Goal: Task Accomplishment & Management: Use online tool/utility

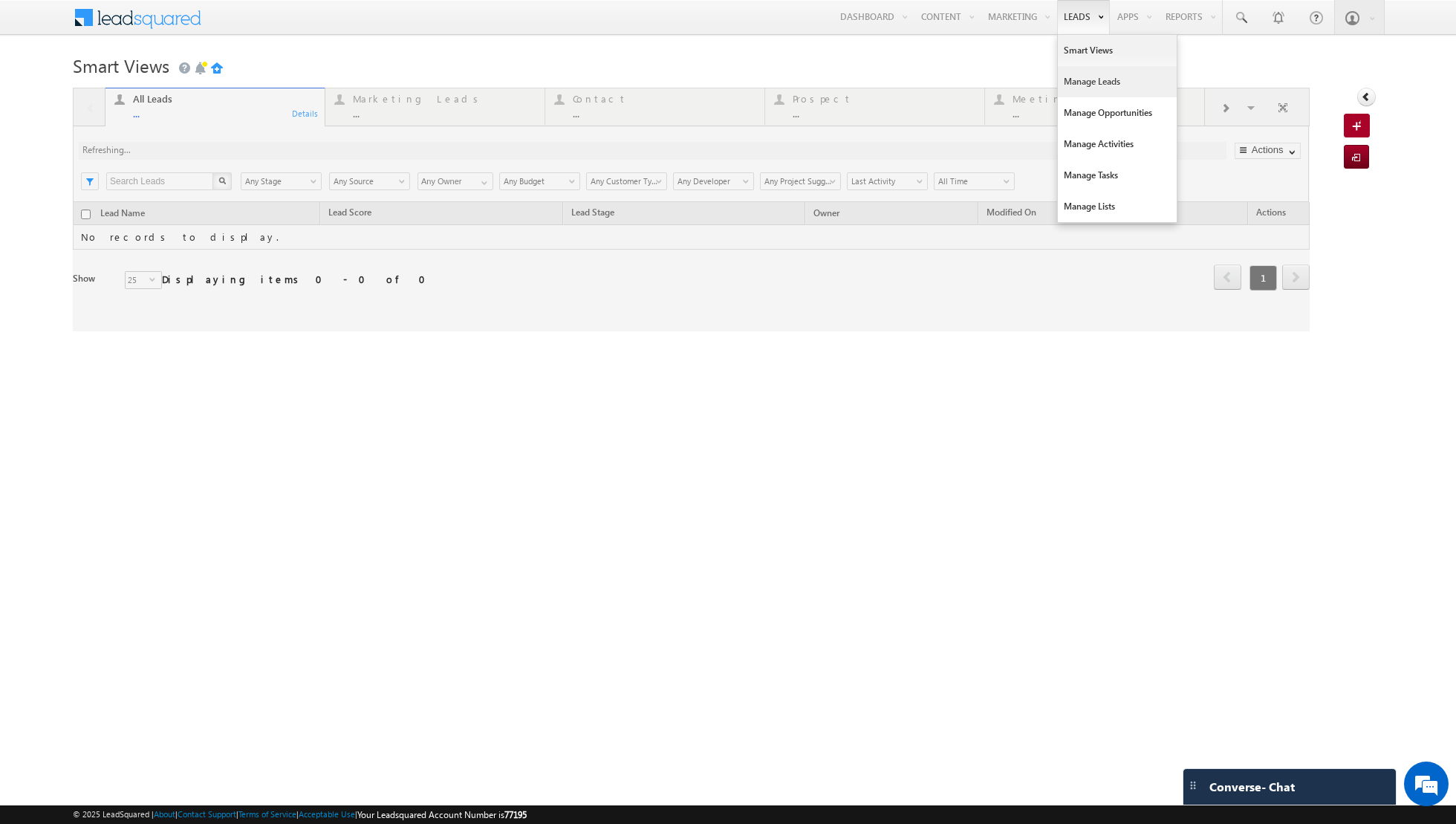
click at [1072, 81] on link "Manage Leads" at bounding box center [1117, 82] width 119 height 32
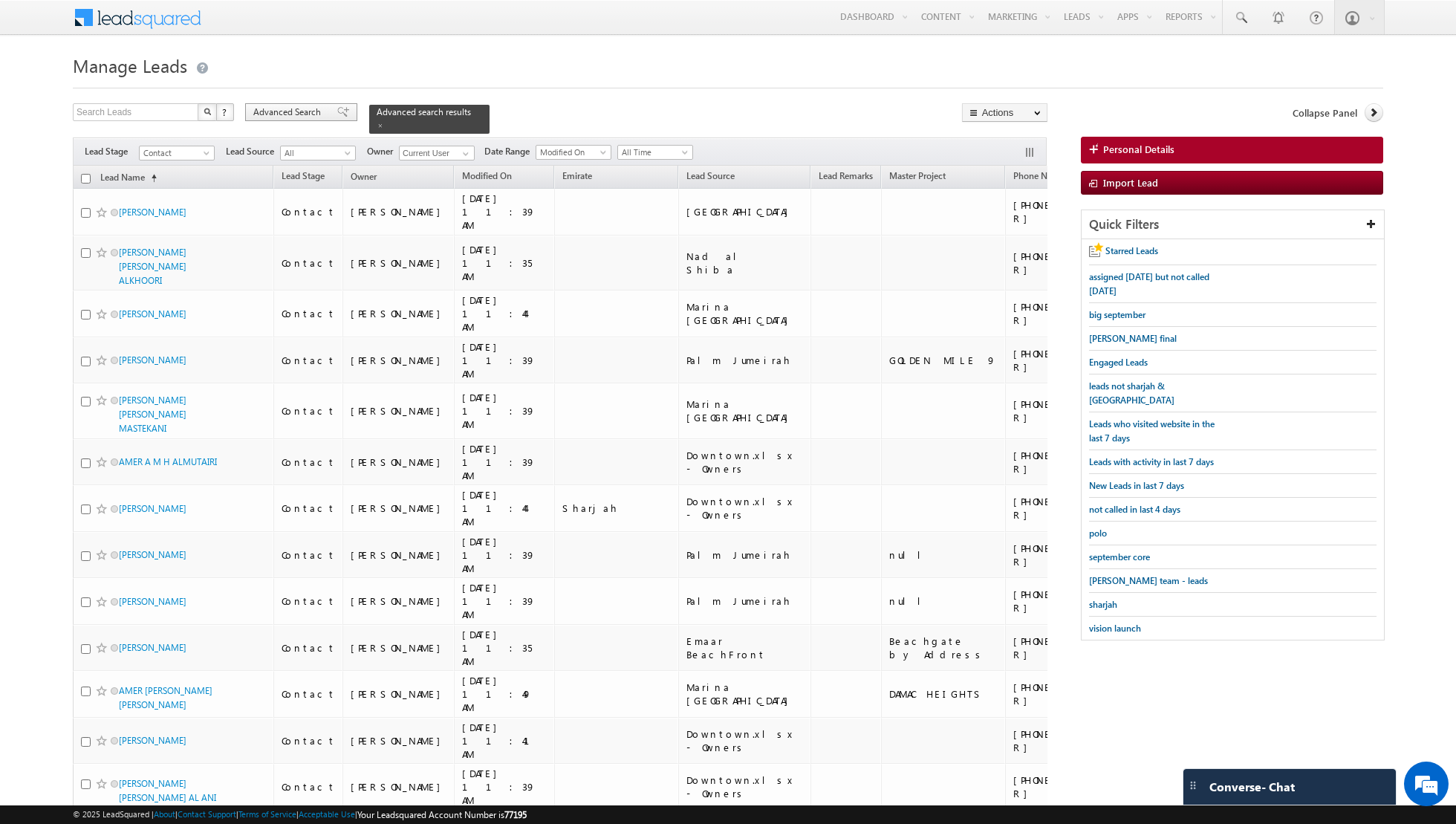
click at [337, 116] on span at bounding box center [342, 112] width 12 height 10
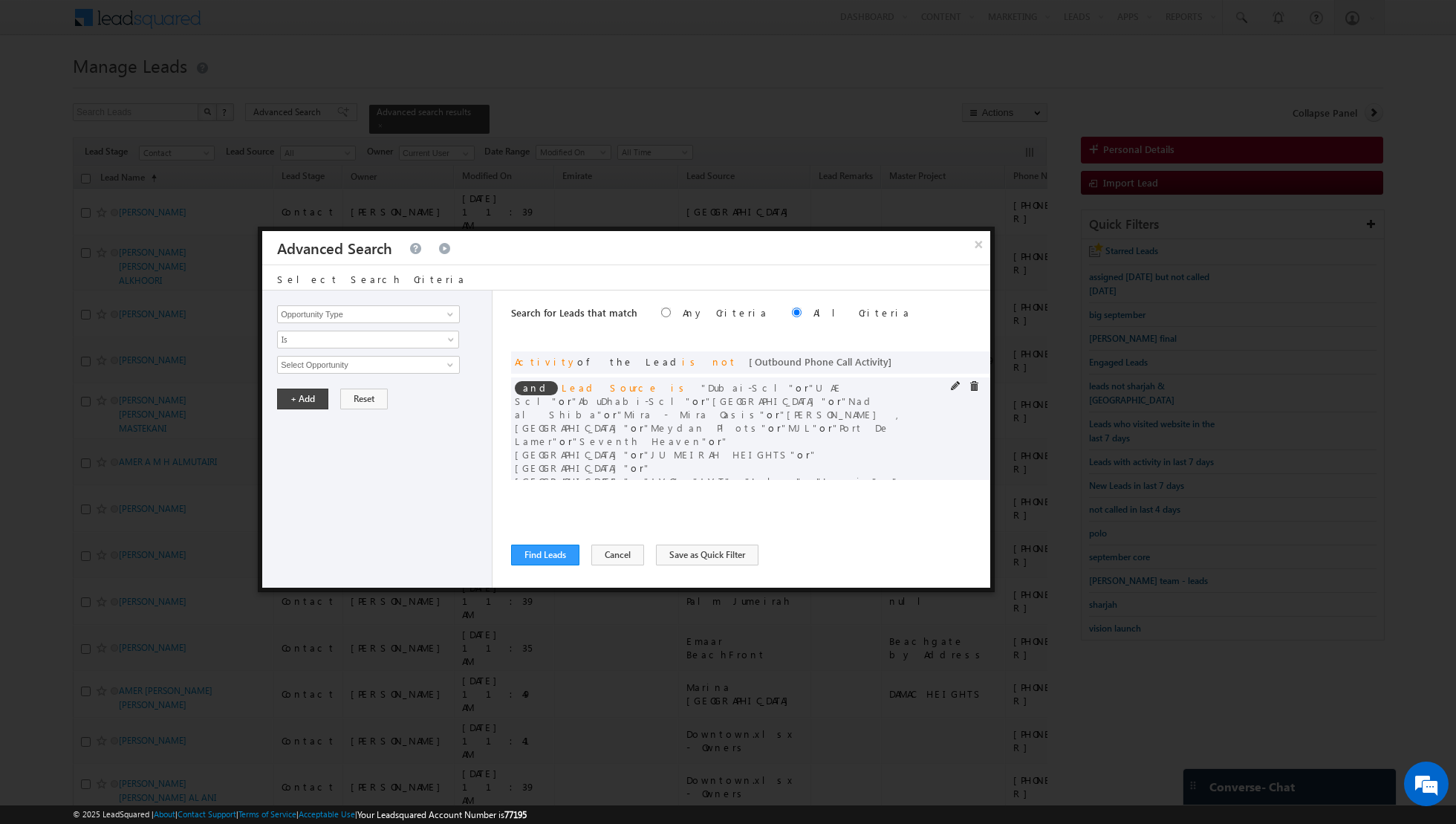
scroll to position [163, 0]
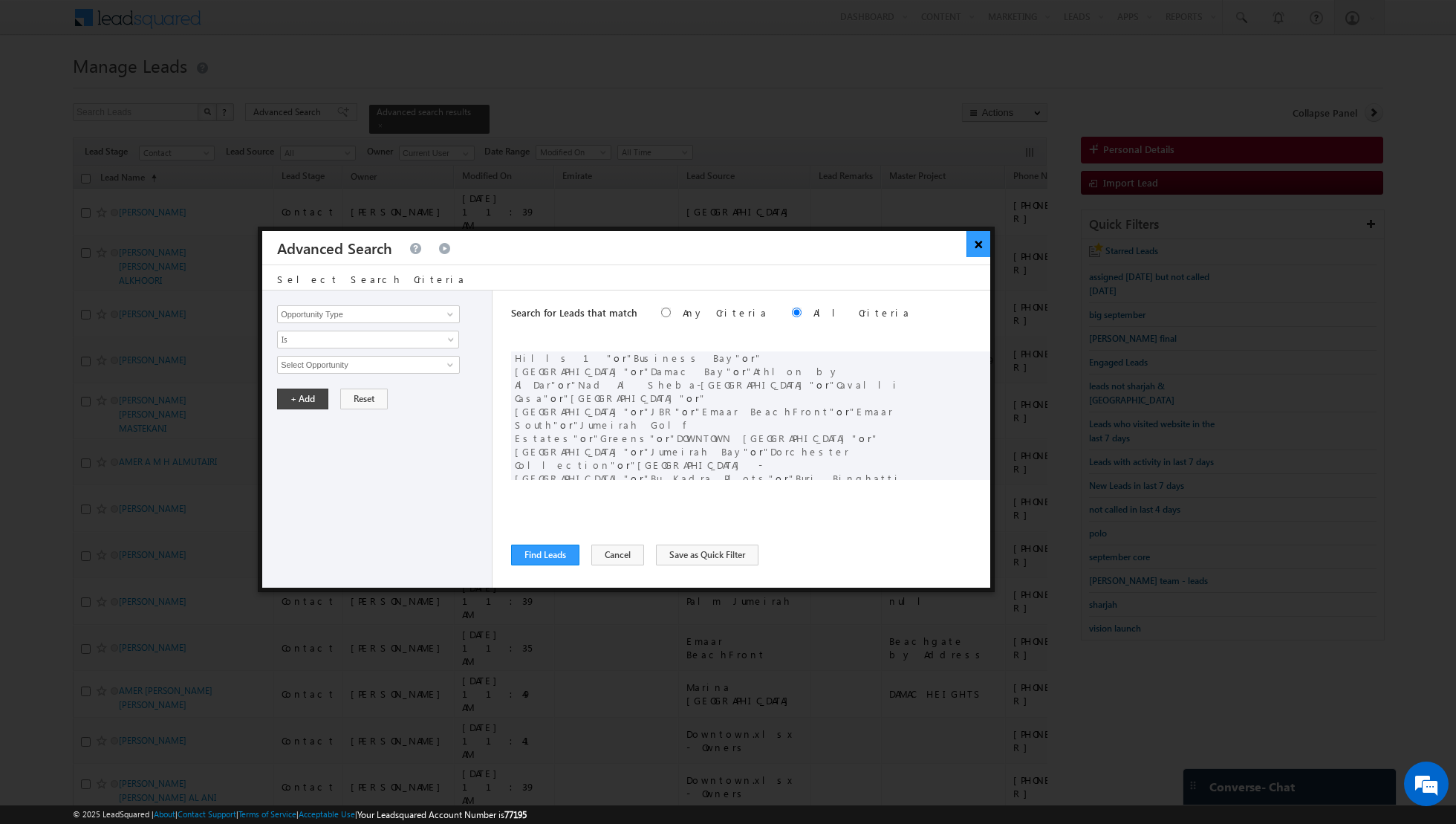
click at [976, 247] on button "×" at bounding box center [979, 244] width 24 height 26
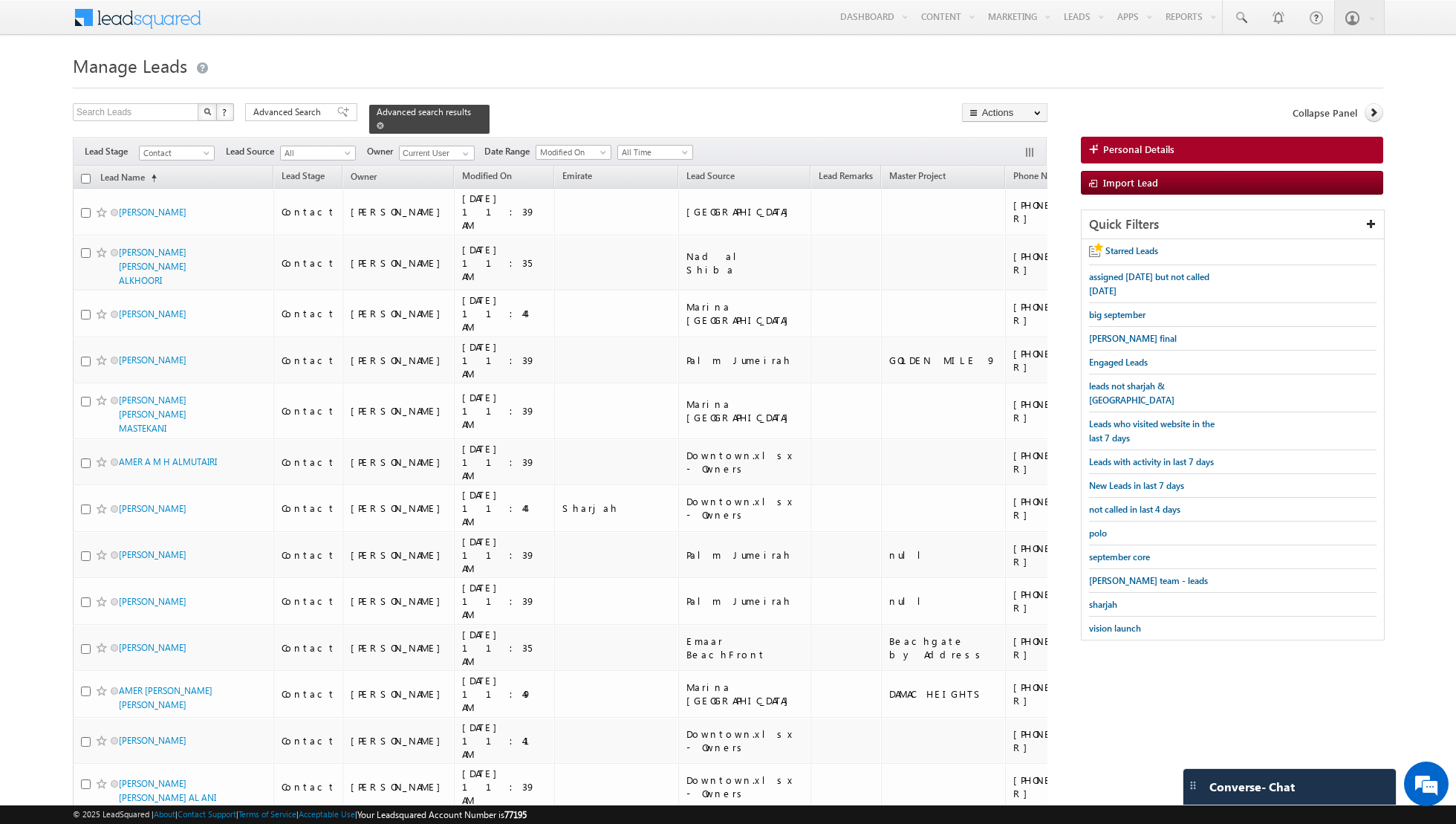
scroll to position [0, 0]
click at [376, 124] on span at bounding box center [380, 125] width 7 height 7
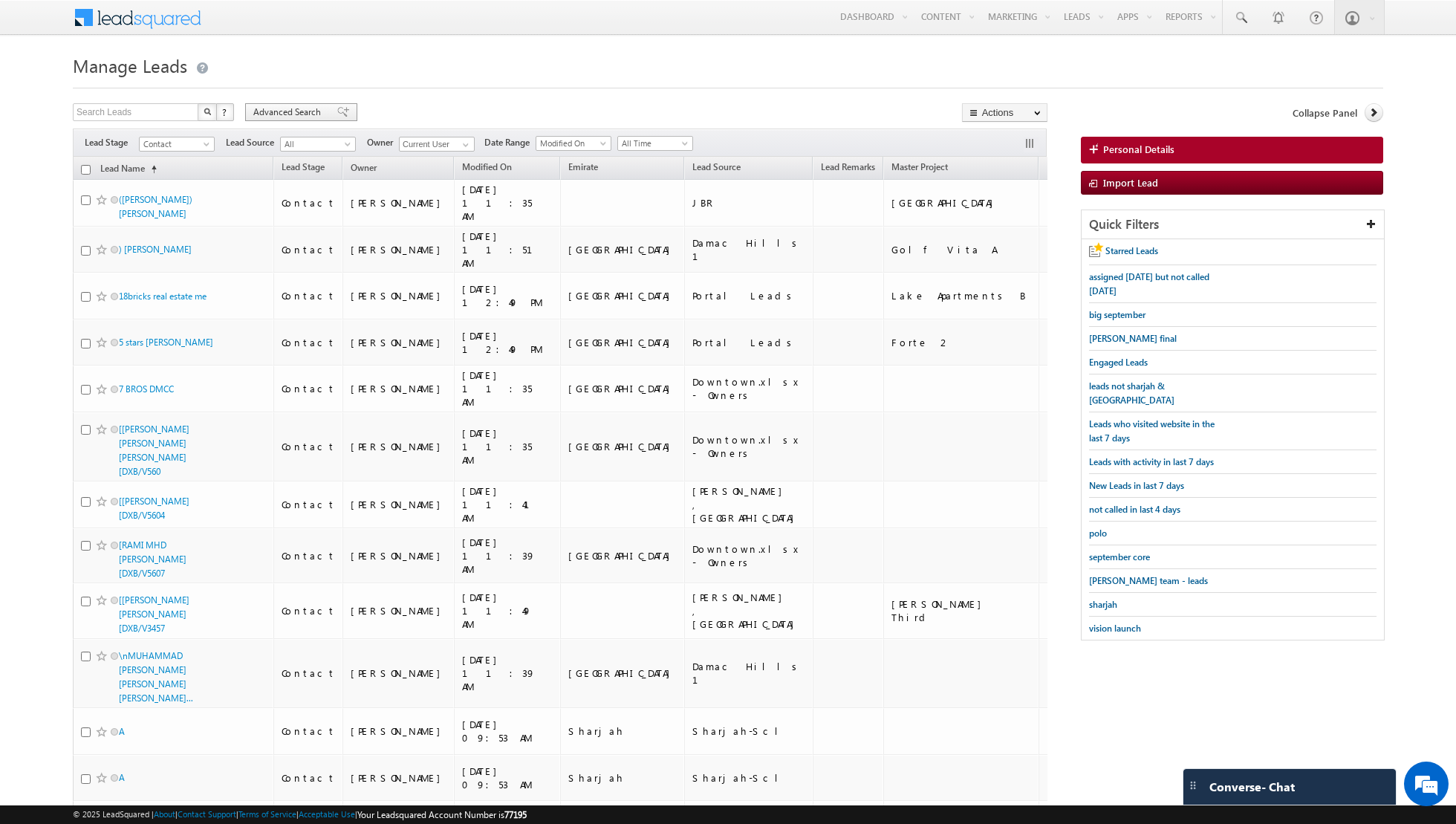
click at [337, 109] on span at bounding box center [342, 112] width 12 height 10
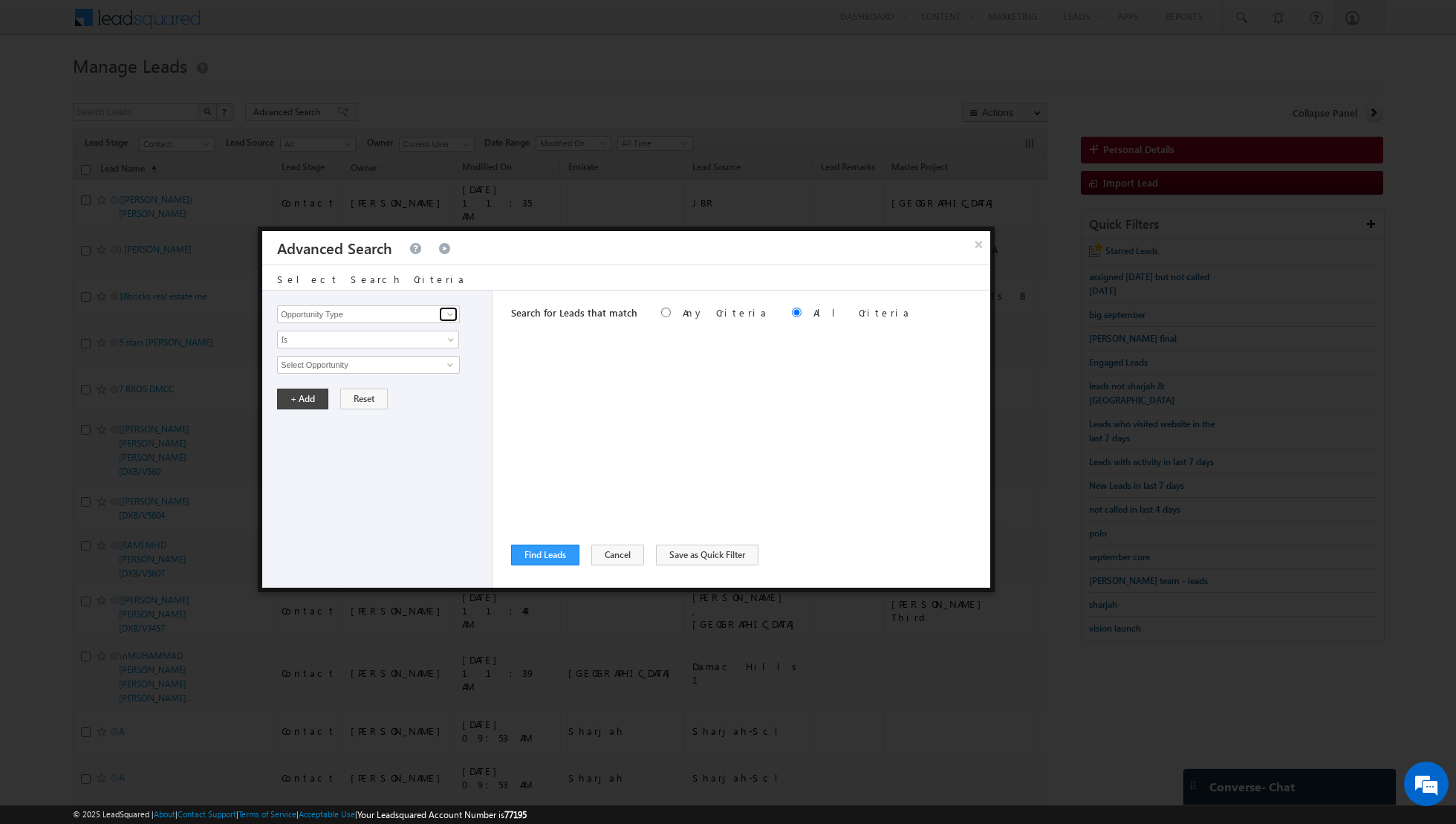
click at [450, 320] on link at bounding box center [448, 314] width 19 height 15
click at [400, 345] on link "Lead Source" at bounding box center [369, 344] width 183 height 17
type input "Lead Source"
click at [412, 358] on span "None Selected" at bounding box center [362, 365] width 169 height 17
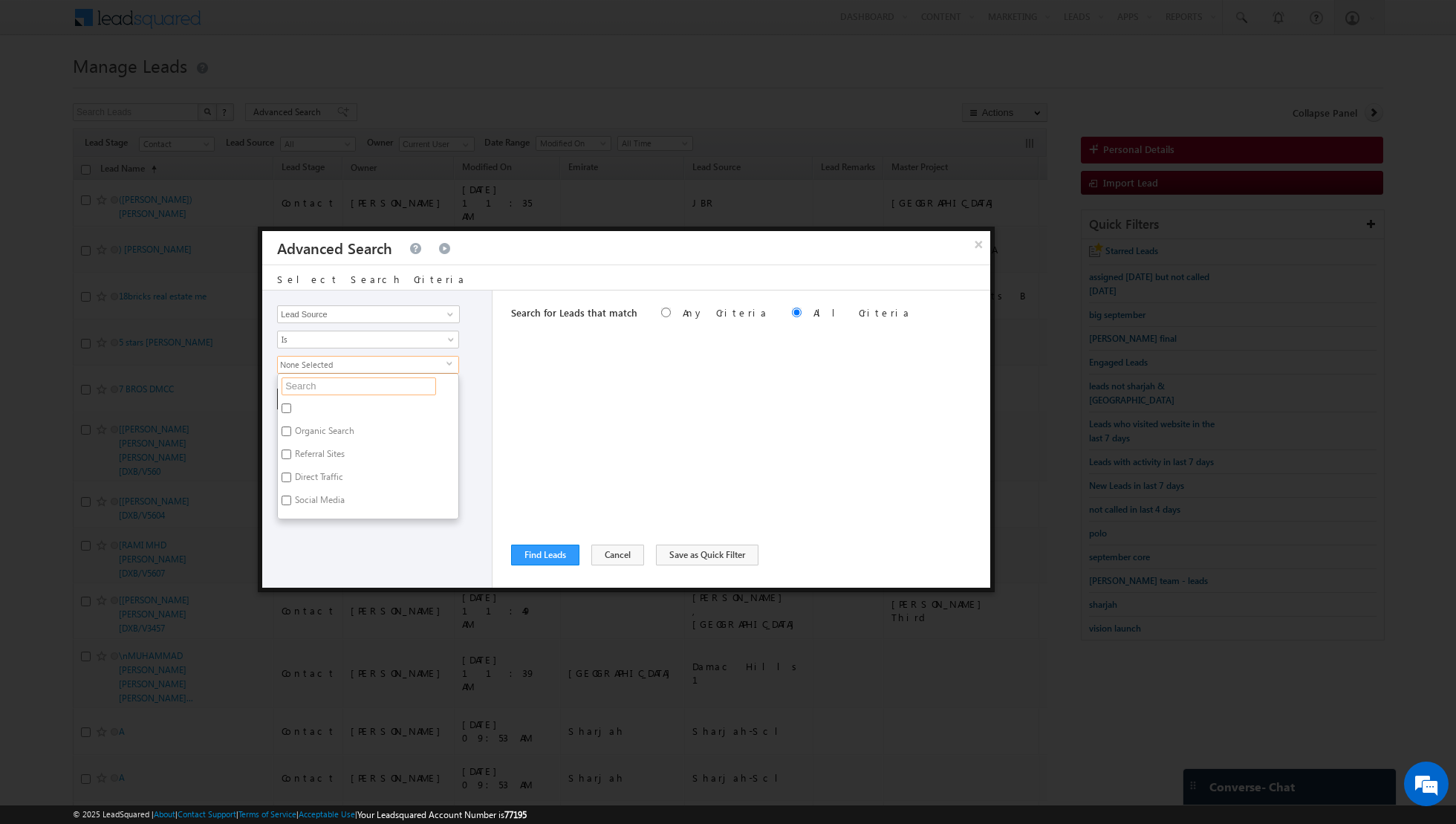
click at [393, 379] on input "text" at bounding box center [359, 386] width 155 height 18
type input "town"
click at [322, 406] on label "Town Square" at bounding box center [335, 410] width 116 height 23
click at [291, 406] on input "Town Square" at bounding box center [286, 408] width 9 height 9
checkbox input "true"
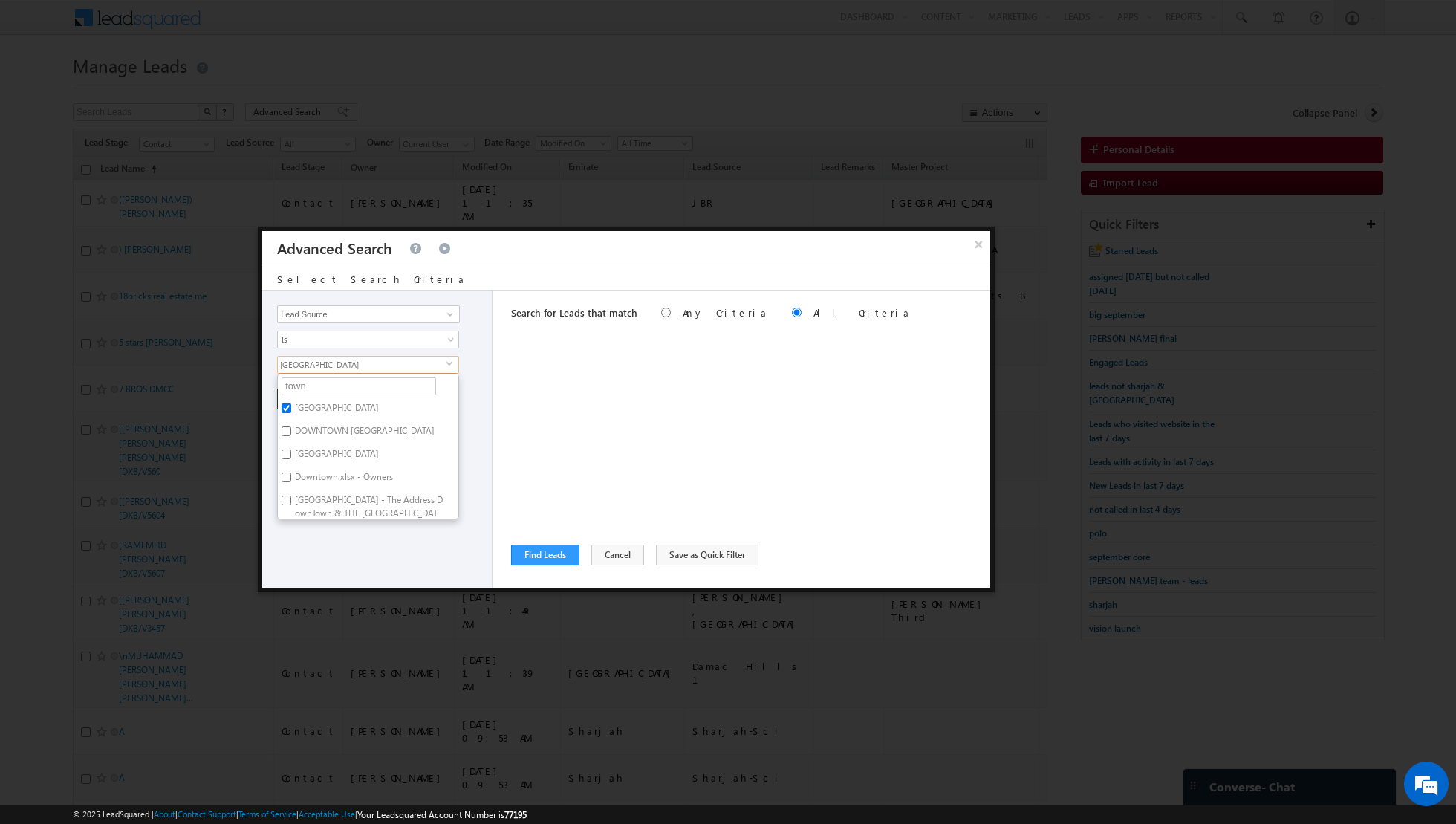
click at [601, 425] on div "Search for Leads that match Any Criteria All Criteria Note that the current tri…" at bounding box center [750, 439] width 479 height 298
click at [290, 395] on button "+ Add" at bounding box center [302, 399] width 51 height 21
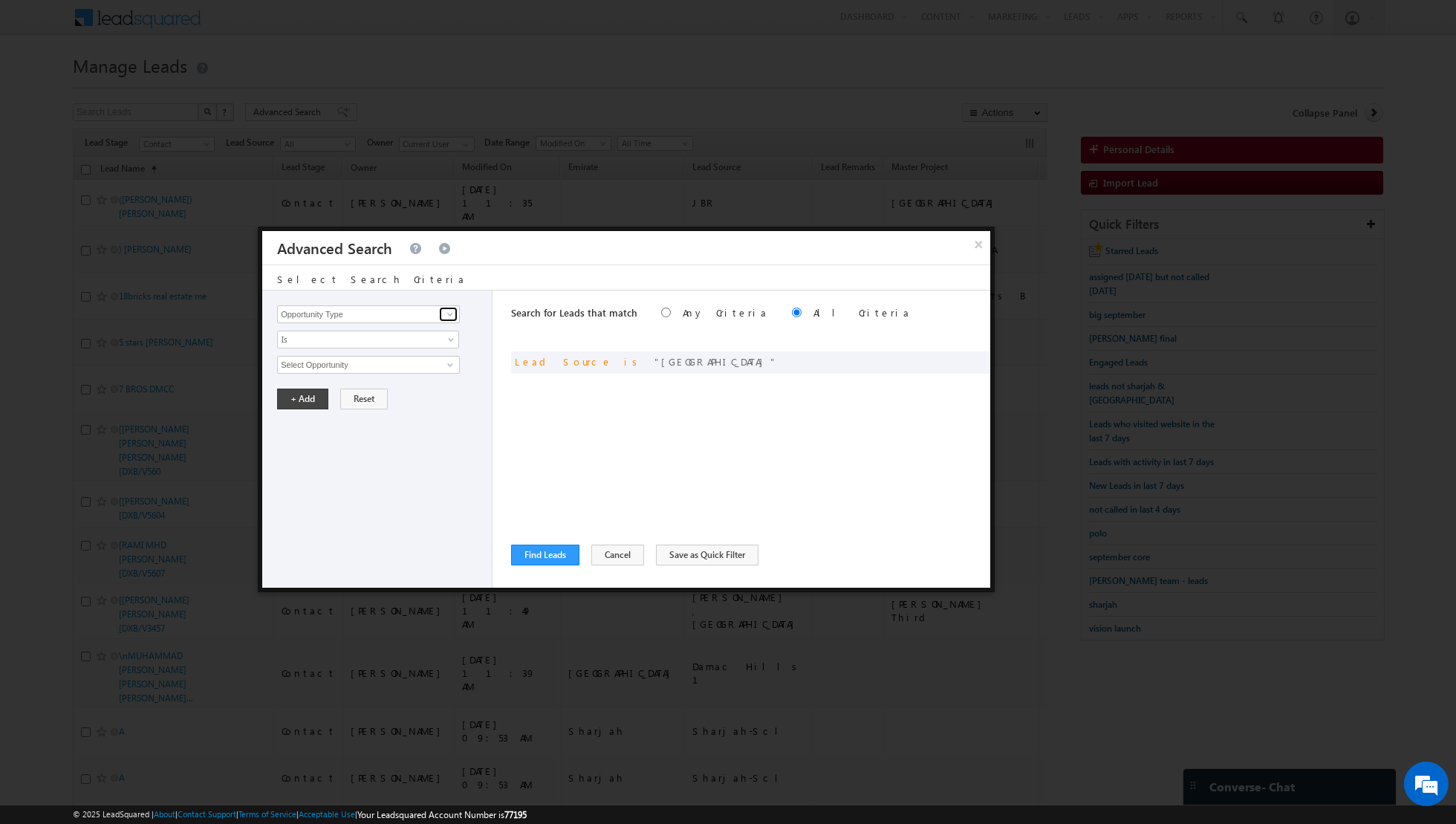
click at [448, 319] on span at bounding box center [450, 314] width 12 height 12
click at [424, 335] on link "Lead Activity" at bounding box center [369, 331] width 183 height 17
type input "Lead Activity"
click at [435, 344] on span "Is" at bounding box center [358, 339] width 161 height 13
click at [420, 363] on link "Is Not" at bounding box center [369, 369] width 182 height 13
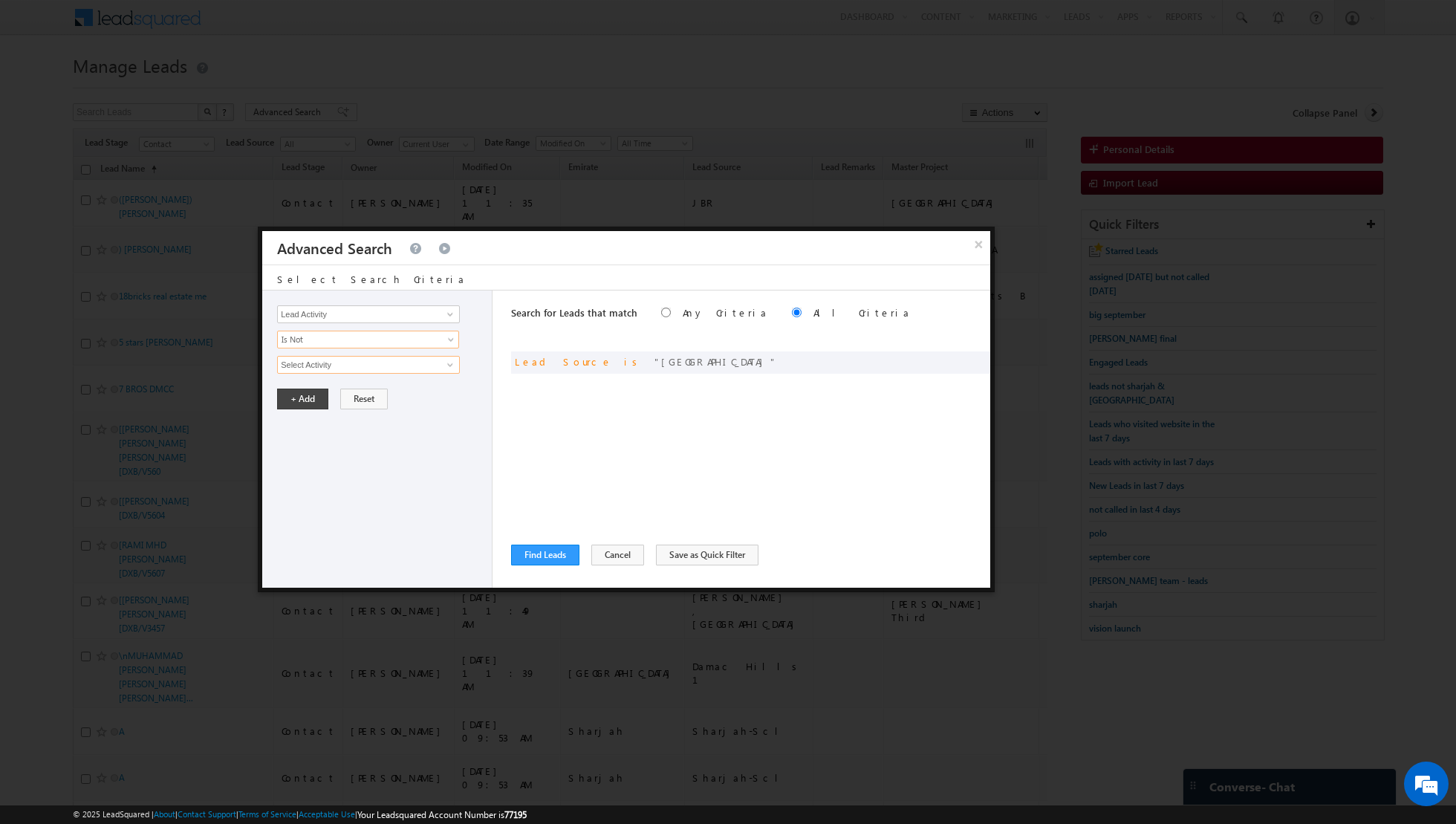
click at [435, 361] on input "Select Activity" at bounding box center [369, 365] width 183 height 18
click at [370, 395] on link "7. Junk / Not Reachable / Invalid" at bounding box center [369, 395] width 183 height 17
type input "7. Junk / Not Reachable / Invalid"
click at [301, 448] on button "+ Add" at bounding box center [302, 449] width 51 height 21
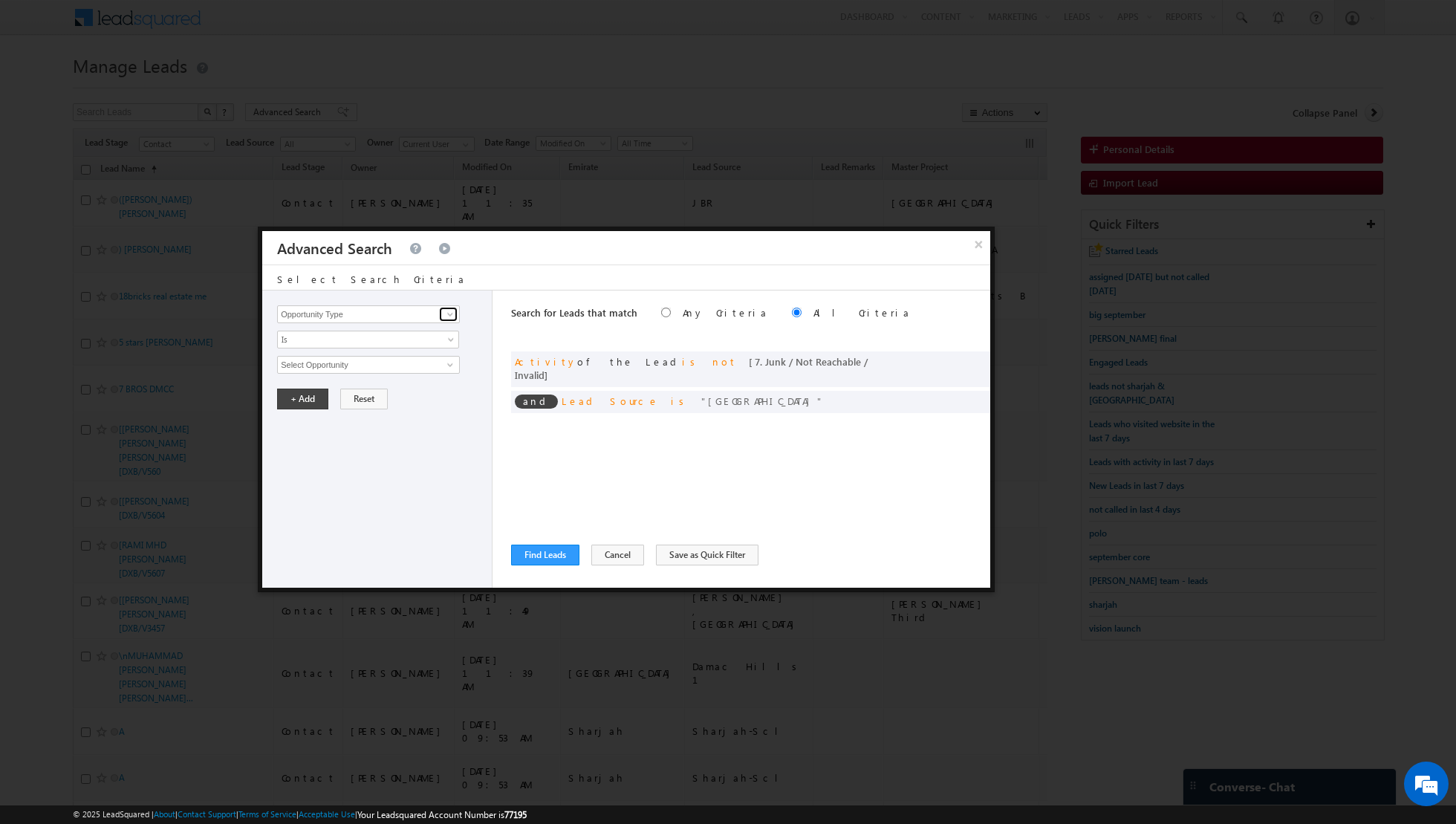
click at [449, 317] on span at bounding box center [450, 314] width 12 height 12
click at [402, 331] on link "Lead Activity" at bounding box center [369, 331] width 183 height 17
type input "Lead Activity"
click at [418, 338] on span "Is" at bounding box center [358, 339] width 161 height 13
click at [389, 373] on link "Is Not" at bounding box center [369, 369] width 182 height 13
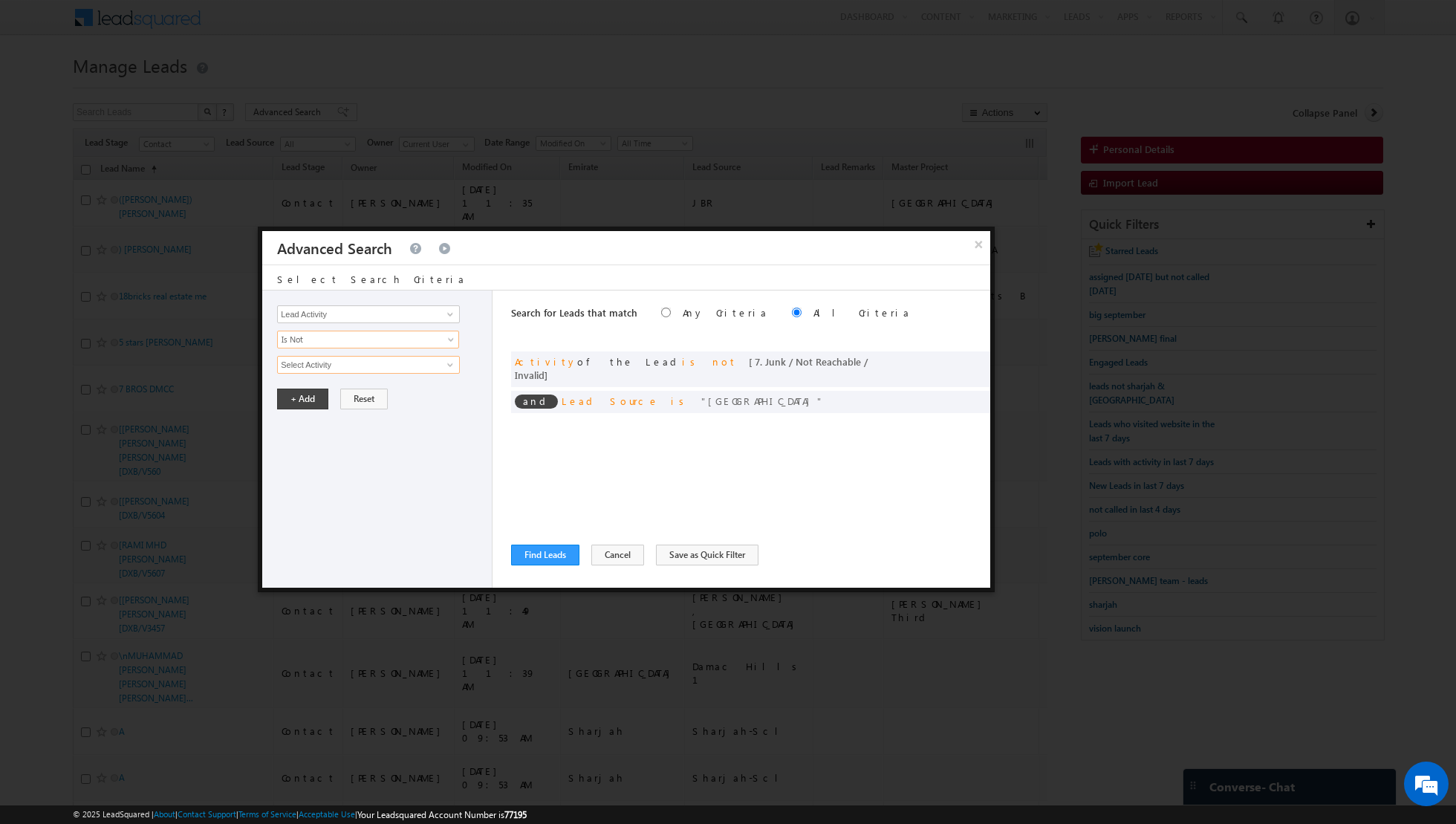
click at [438, 368] on input "Select Activity" at bounding box center [369, 365] width 183 height 18
click at [404, 391] on link "6. Not Interested" at bounding box center [369, 395] width 183 height 17
type input "6. Not Interested"
click at [296, 446] on button "+ Add" at bounding box center [302, 449] width 51 height 21
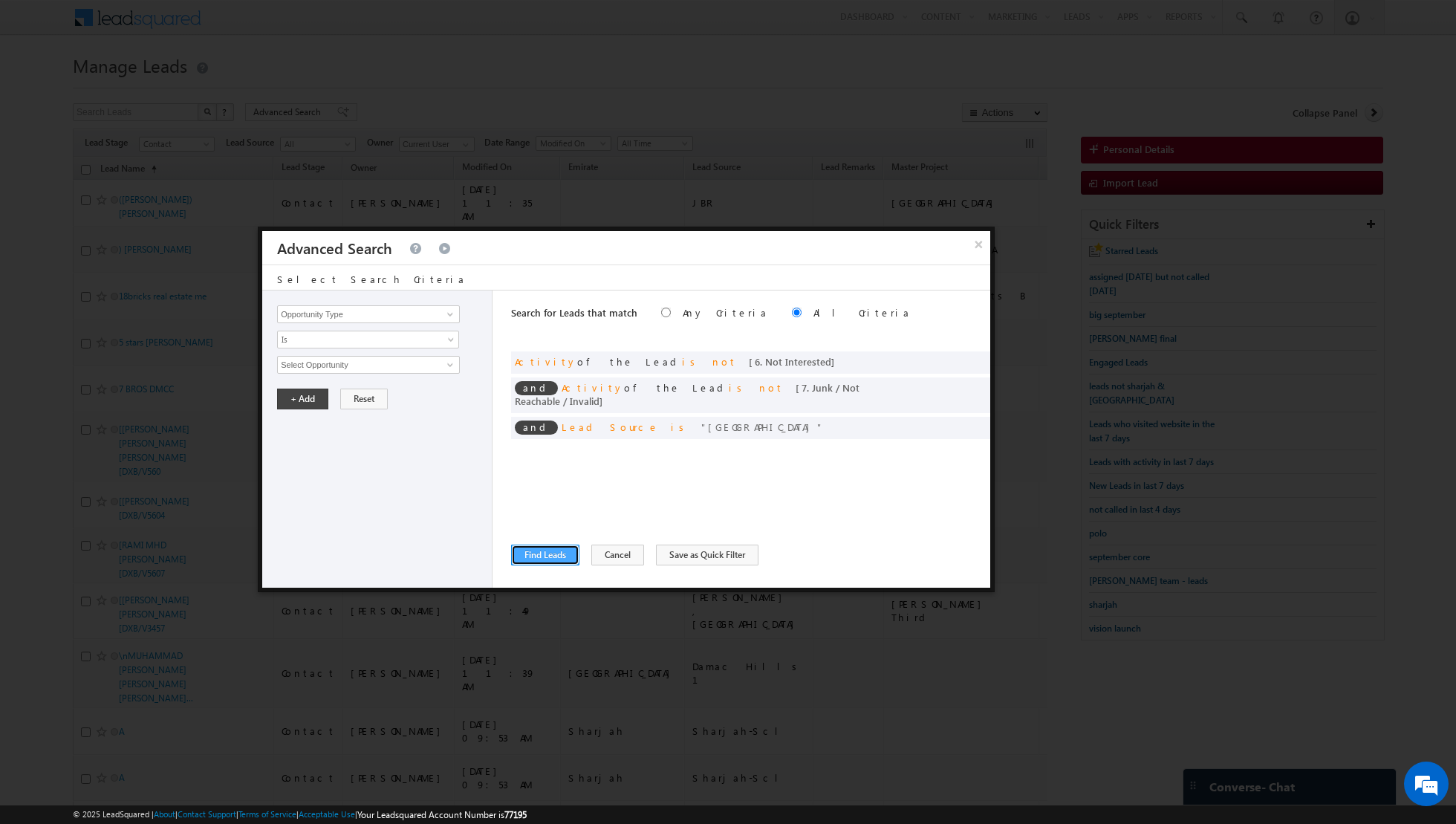
click at [533, 552] on button "Find Leads" at bounding box center [545, 555] width 69 height 21
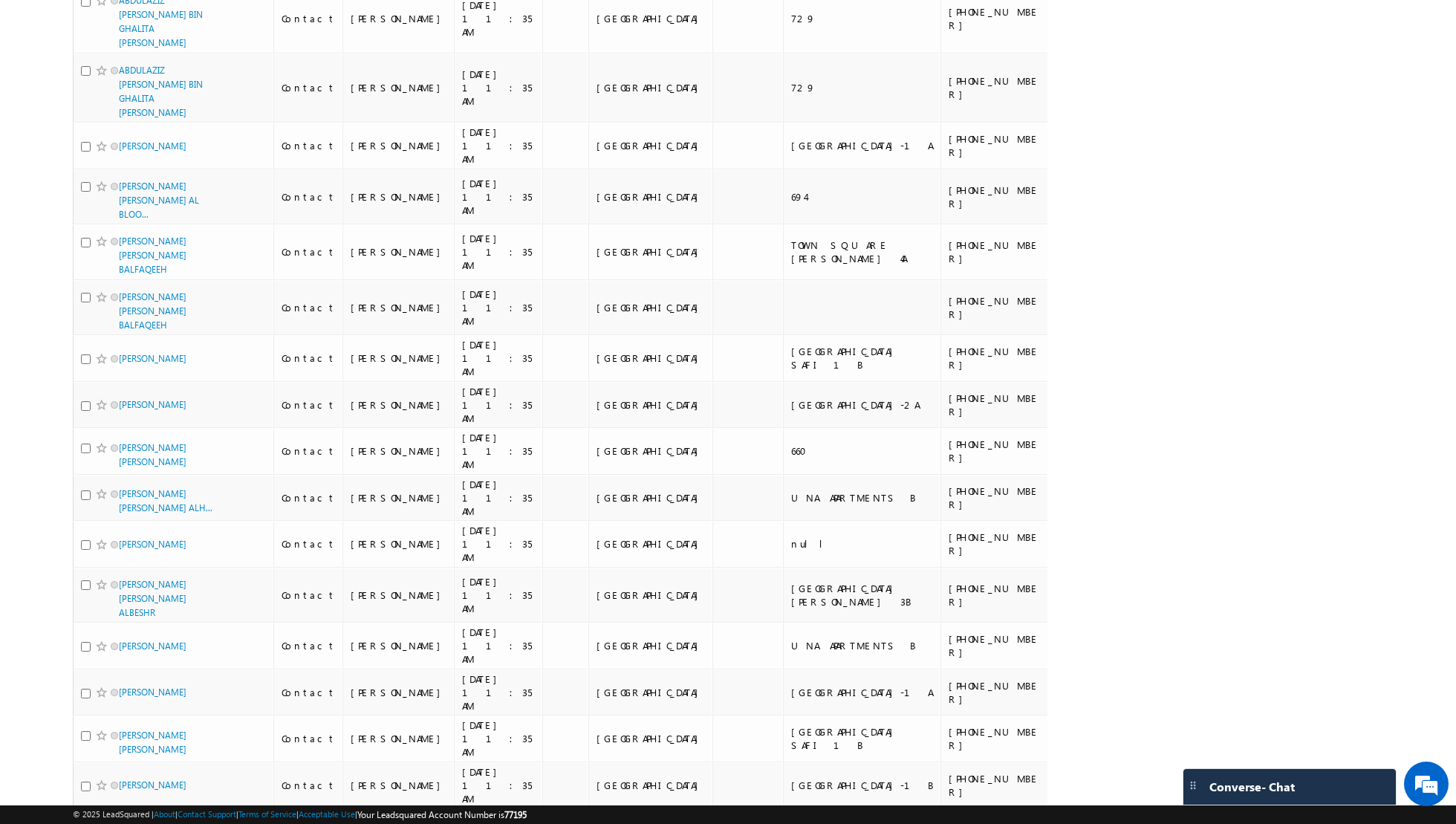
scroll to position [4603, 0]
